Goal: Find specific page/section: Find specific page/section

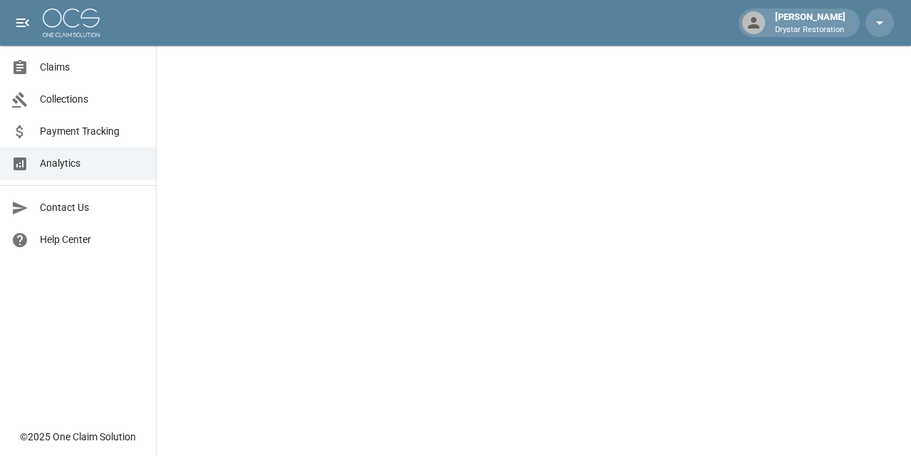
click at [38, 63] on div "Claims" at bounding box center [25, 67] width 28 height 17
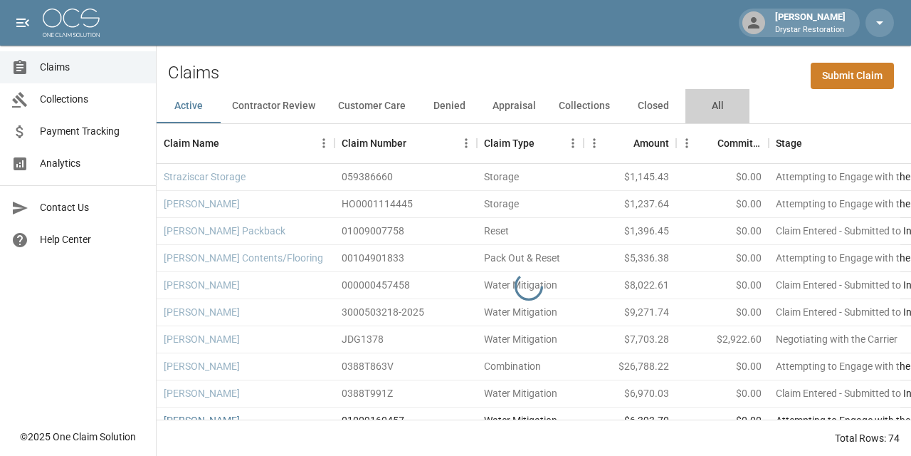
click at [736, 101] on button "All" at bounding box center [717, 106] width 64 height 34
click at [730, 102] on button "All" at bounding box center [717, 106] width 64 height 34
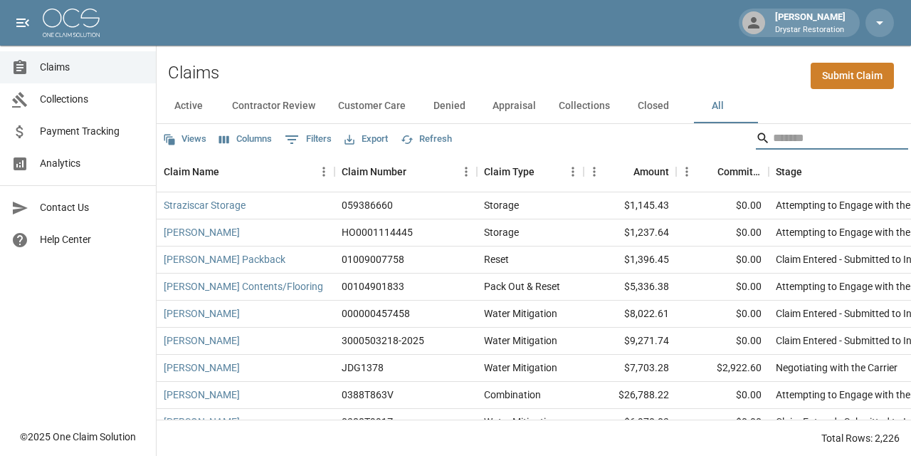
click at [835, 141] on input "Search" at bounding box center [830, 138] width 114 height 23
click at [773, 147] on input "Search" at bounding box center [830, 138] width 114 height 23
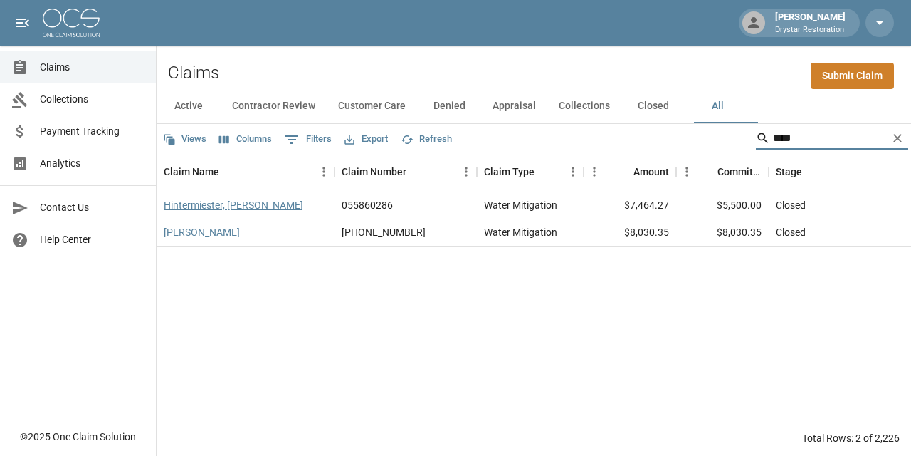
type input "****"
click at [220, 204] on link "Hintermiester, [PERSON_NAME]" at bounding box center [234, 205] width 140 height 14
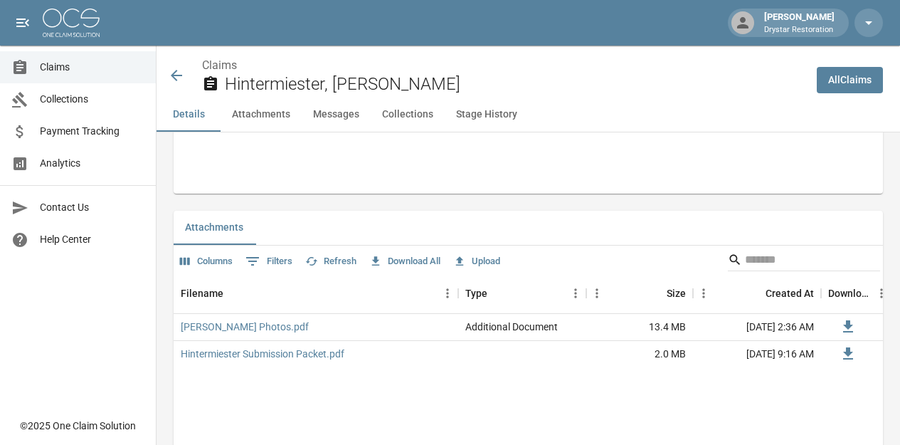
scroll to position [805, 0]
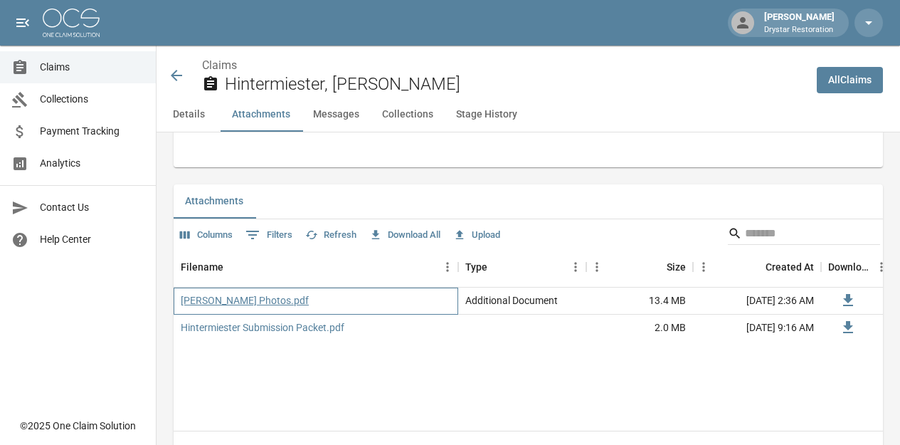
click at [238, 305] on link "[PERSON_NAME] Photos.pdf" at bounding box center [245, 300] width 128 height 14
